Goal: Task Accomplishment & Management: Use online tool/utility

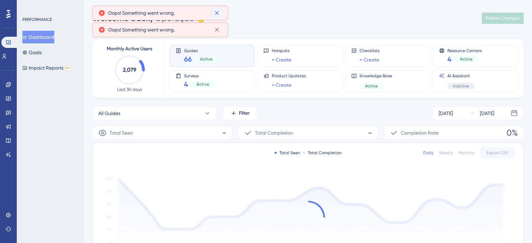
click at [218, 12] on icon at bounding box center [216, 12] width 7 height 7
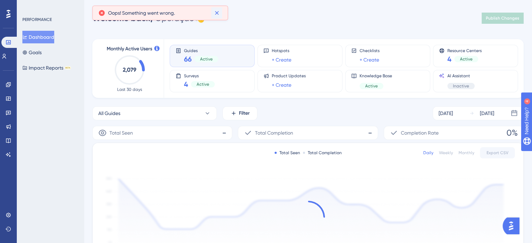
click at [216, 13] on icon at bounding box center [216, 12] width 7 height 7
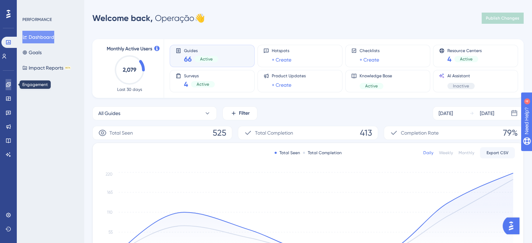
click at [11, 85] on link at bounding box center [9, 84] width 6 height 11
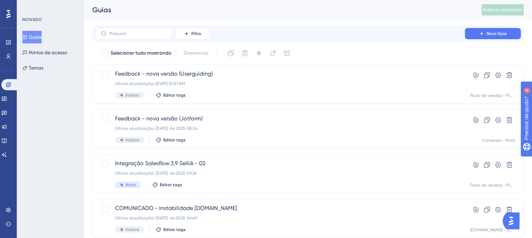
click at [59, 106] on div "NOIVADO Guias Pontos de acesso Temas" at bounding box center [50, 119] width 67 height 238
click at [142, 26] on div "Filtro Novo Guia" at bounding box center [307, 33] width 431 height 17
click at [140, 34] on input "text" at bounding box center [138, 33] width 57 height 5
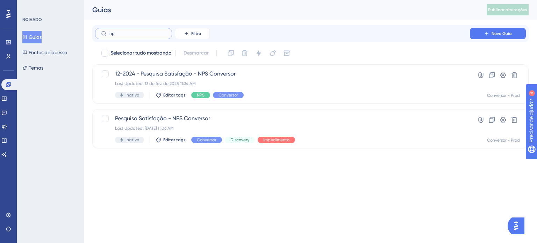
type input "npx"
checkbox input "true"
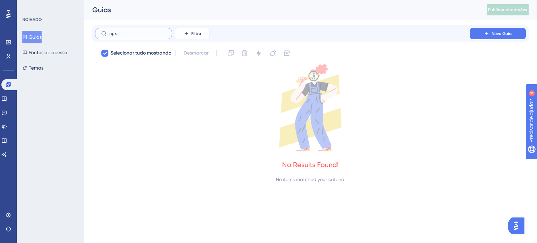
type input "np"
checkbox input "false"
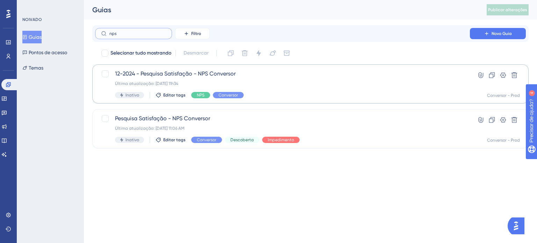
type input "nps"
click at [183, 81] on div "Última atualização: 13 de fevereiro de 2025, 11h34" at bounding box center [282, 84] width 335 height 6
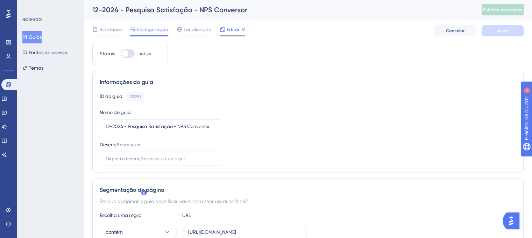
click at [227, 29] on font "Editor" at bounding box center [233, 30] width 13 height 6
